Goal: Task Accomplishment & Management: Manage account settings

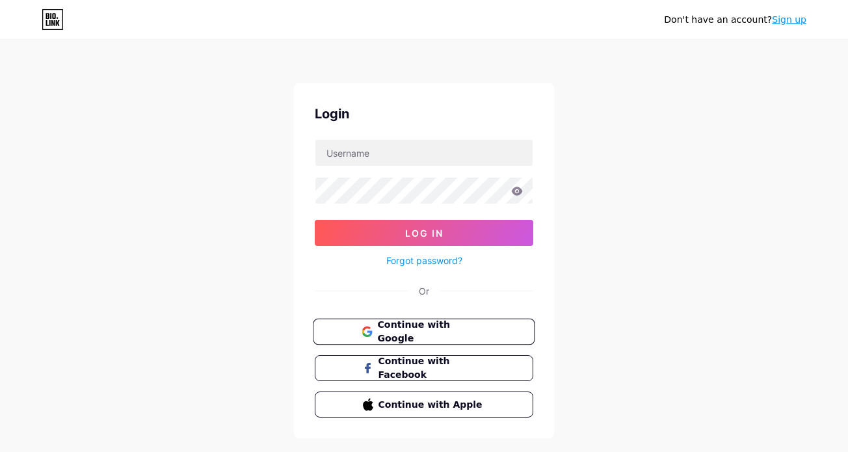
click at [410, 324] on span "Continue with Google" at bounding box center [431, 332] width 109 height 28
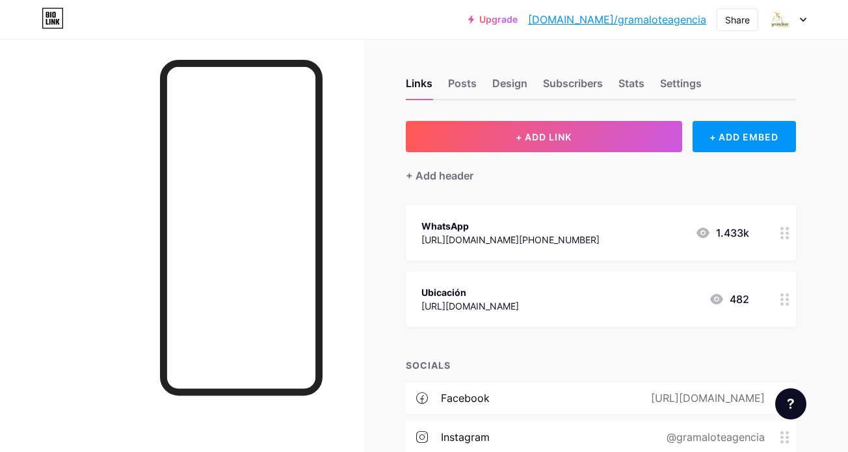
click at [804, 23] on div at bounding box center [788, 19] width 38 height 23
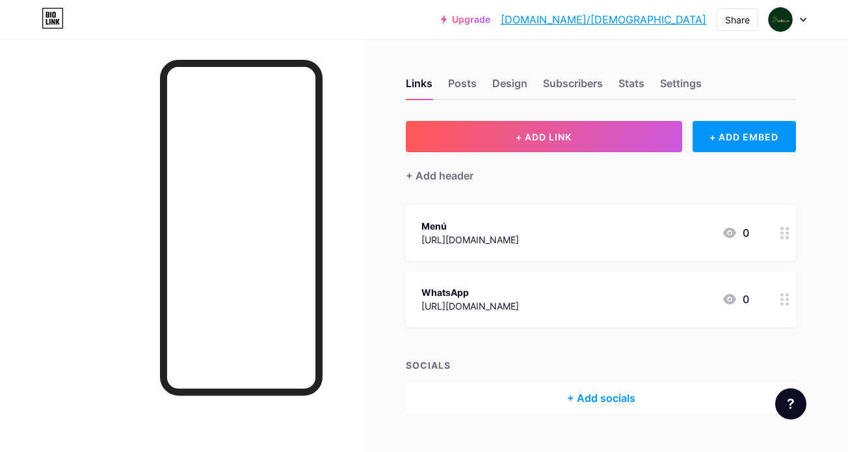
click at [796, 20] on div at bounding box center [788, 19] width 38 height 23
click at [54, 18] on icon at bounding box center [53, 18] width 22 height 21
click at [60, 27] on icon at bounding box center [53, 18] width 22 height 21
click at [53, 21] on icon at bounding box center [52, 22] width 3 height 6
click at [803, 18] on icon at bounding box center [803, 20] width 7 height 5
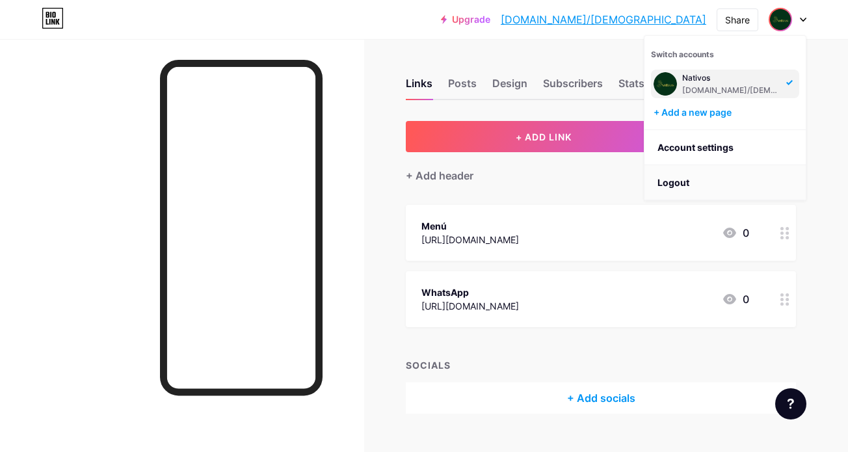
click at [684, 179] on li "Logout" at bounding box center [725, 182] width 161 height 35
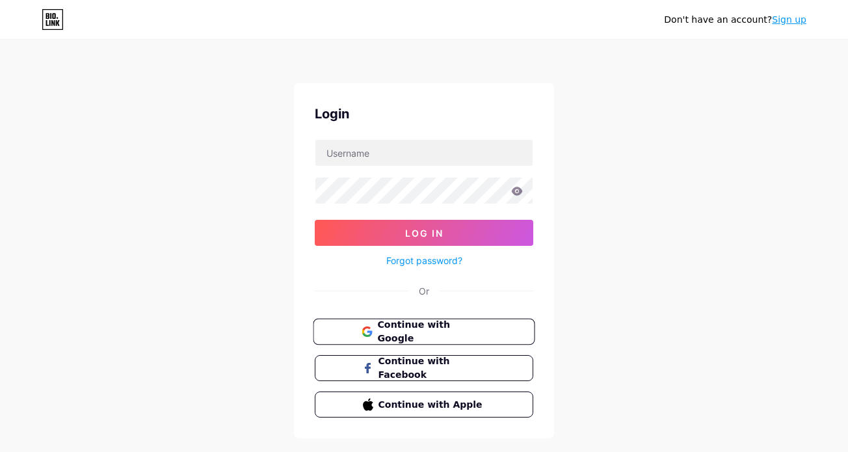
click at [498, 321] on button "Continue with Google" at bounding box center [424, 332] width 222 height 27
